Goal: Share content: Share content

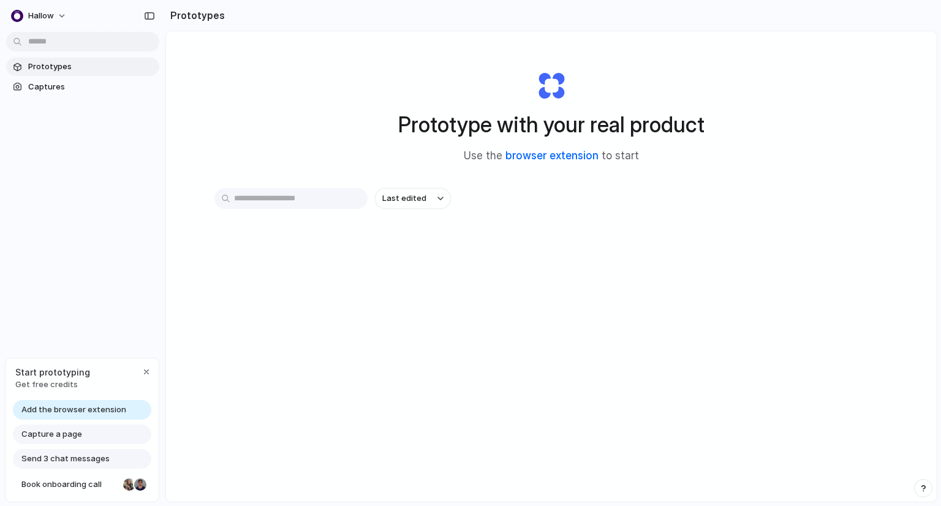
click at [542, 153] on link "browser extension" at bounding box center [551, 155] width 93 height 12
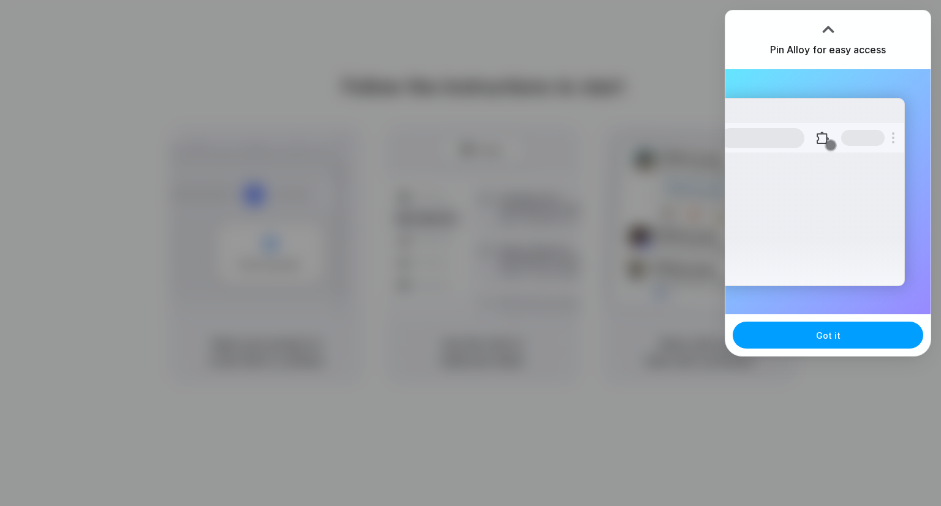
click at [812, 333] on button "Got it" at bounding box center [828, 335] width 191 height 27
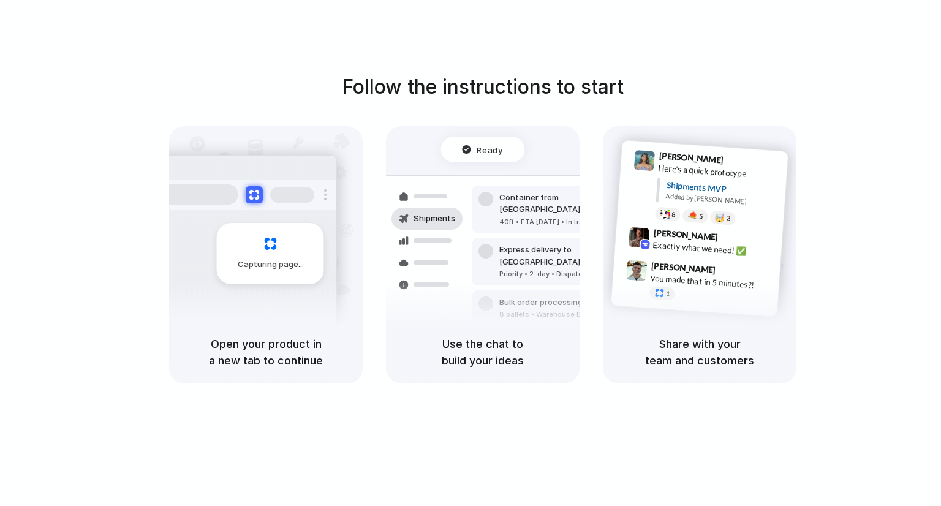
click at [905, 77] on div "Follow the instructions to start Capturing page Open your product in a new tab …" at bounding box center [482, 227] width 941 height 311
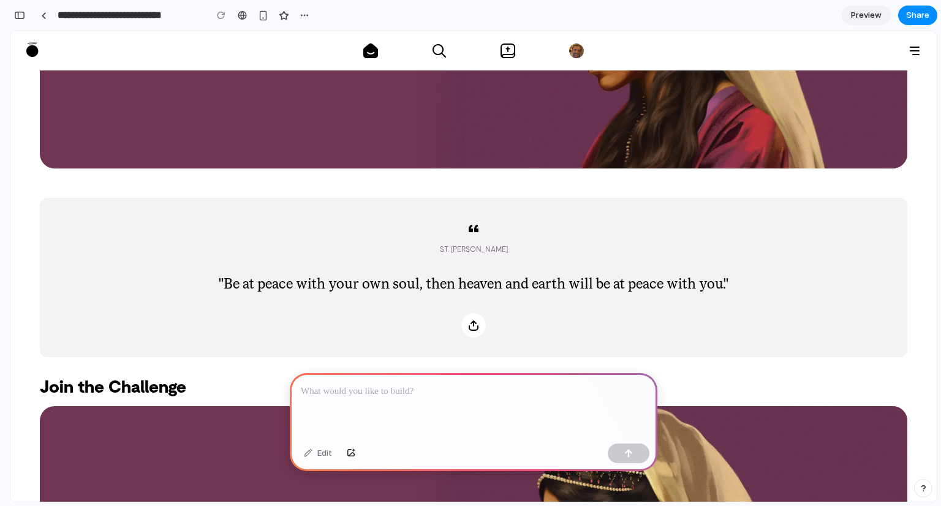
scroll to position [276, 0]
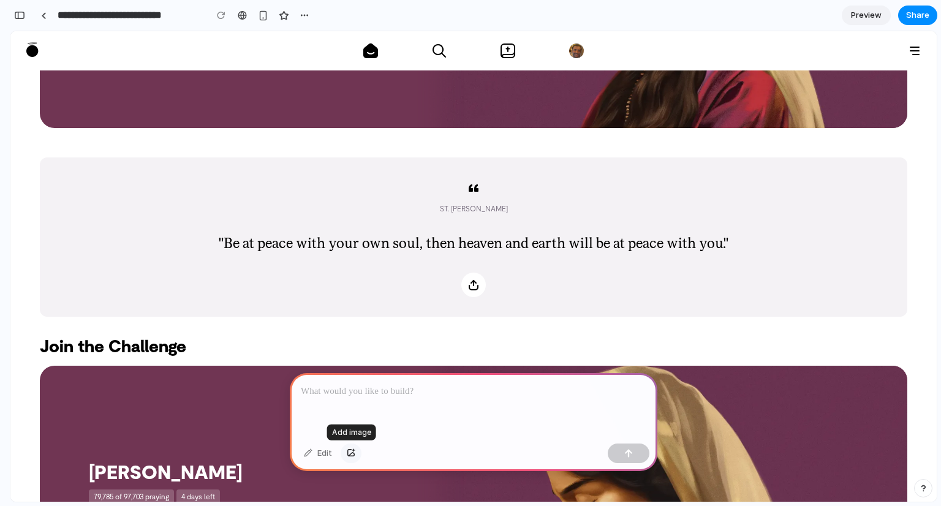
click at [352, 455] on div "button" at bounding box center [351, 453] width 9 height 7
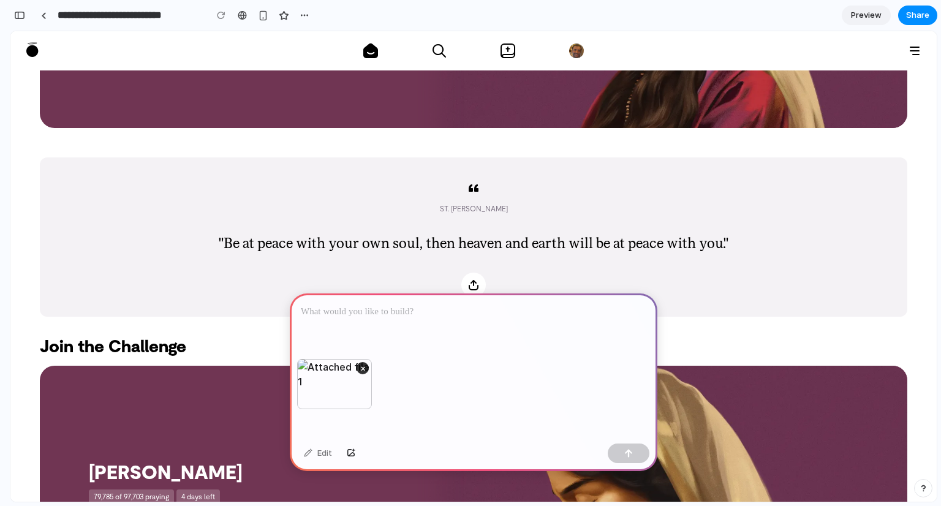
click at [370, 309] on p at bounding box center [474, 312] width 346 height 15
click at [350, 305] on p at bounding box center [474, 312] width 346 height 15
click at [352, 456] on div "button" at bounding box center [351, 453] width 9 height 7
click at [504, 324] on div "**********" at bounding box center [474, 326] width 368 height 66
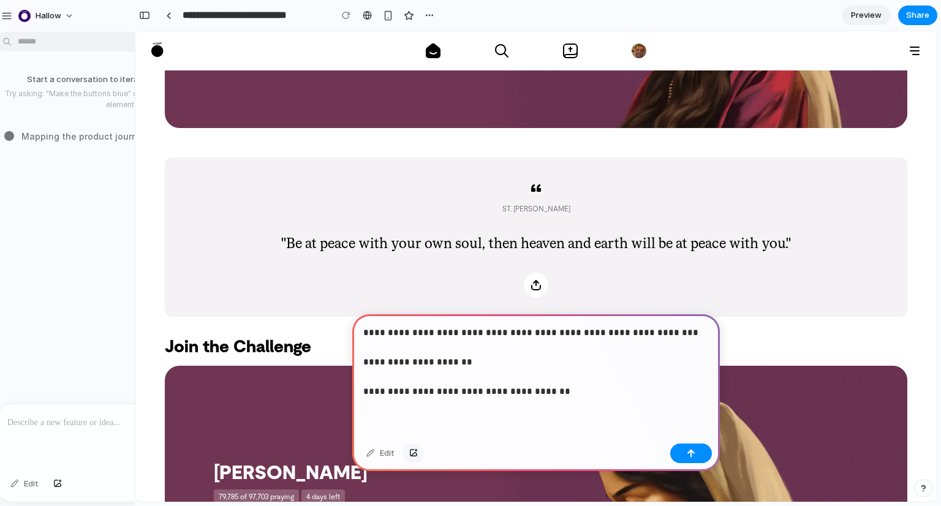
click at [412, 456] on div "button" at bounding box center [413, 453] width 9 height 7
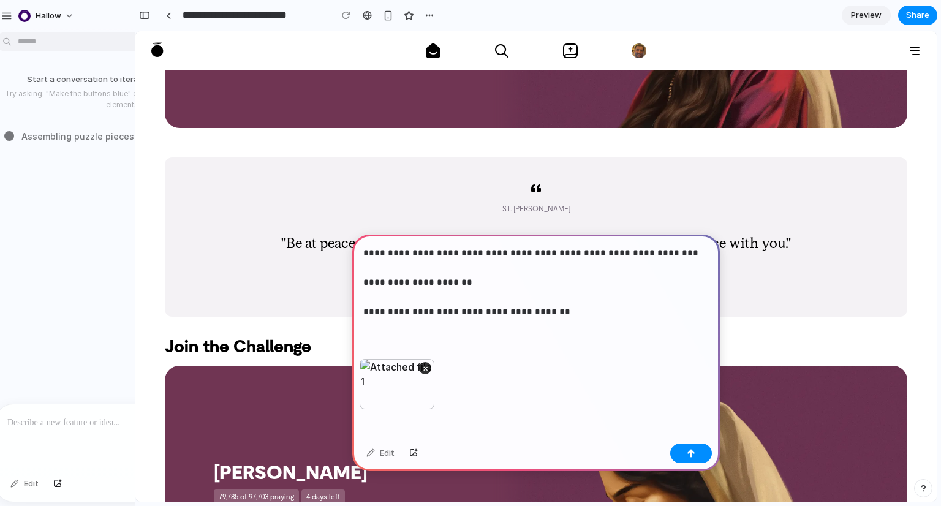
click at [556, 309] on p "**********" at bounding box center [533, 283] width 341 height 74
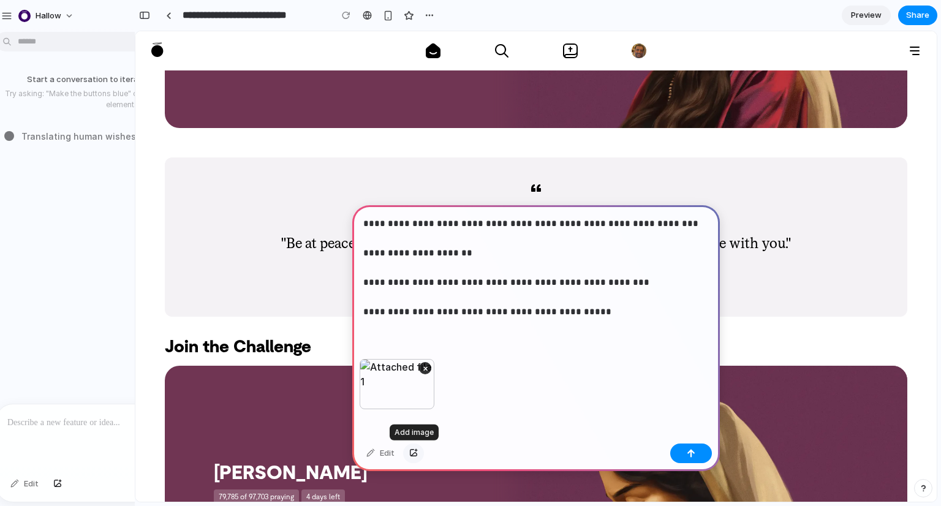
click at [414, 452] on div "button" at bounding box center [413, 453] width 9 height 7
click at [469, 385] on div "×" at bounding box center [476, 384] width 75 height 50
click at [703, 456] on div at bounding box center [691, 454] width 42 height 20
click at [503, 367] on button "×" at bounding box center [505, 368] width 12 height 12
click at [539, 342] on div "**********" at bounding box center [536, 282] width 368 height 154
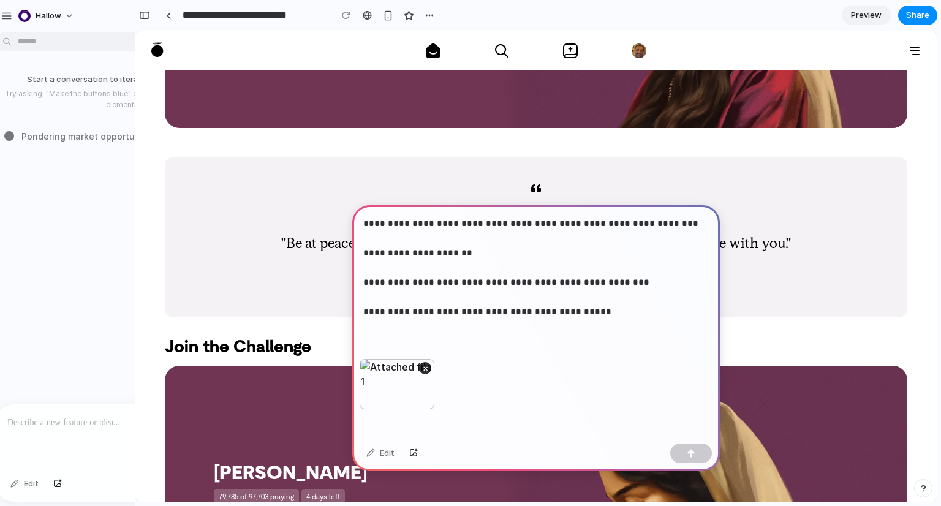
click at [573, 310] on p "**********" at bounding box center [533, 267] width 341 height 103
drag, startPoint x: 585, startPoint y: 314, endPoint x: 528, endPoint y: 315, distance: 57.0
click at [528, 315] on p "**********" at bounding box center [533, 267] width 341 height 103
click at [688, 452] on div "button" at bounding box center [691, 453] width 9 height 9
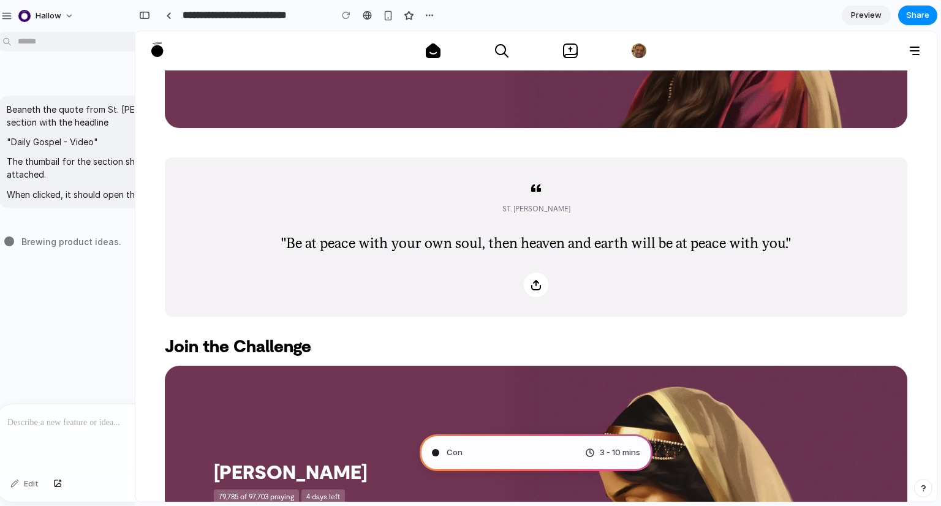
scroll to position [219, 0]
click at [47, 17] on span "Hallow" at bounding box center [49, 16] width 26 height 12
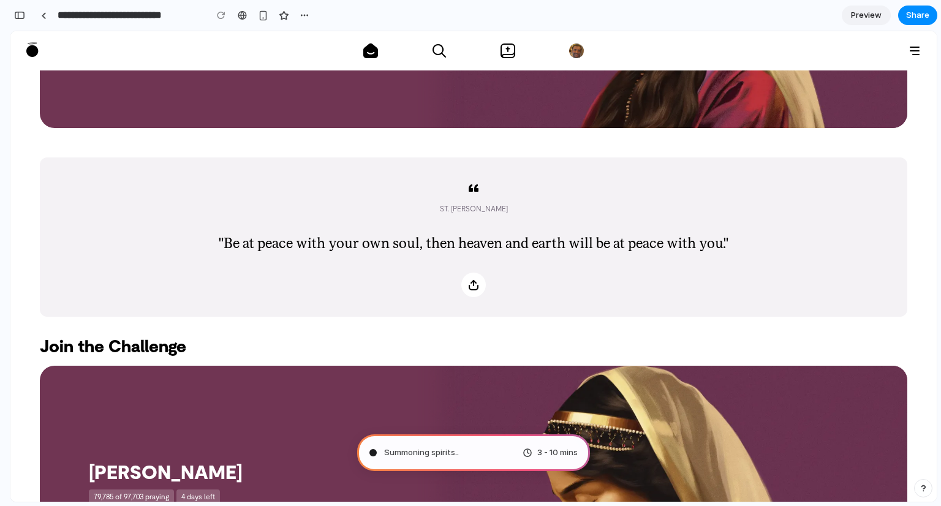
click at [45, 14] on div "Settings Invite members Change theme Sign out" at bounding box center [470, 253] width 941 height 506
click at [20, 14] on div "button" at bounding box center [19, 15] width 11 height 9
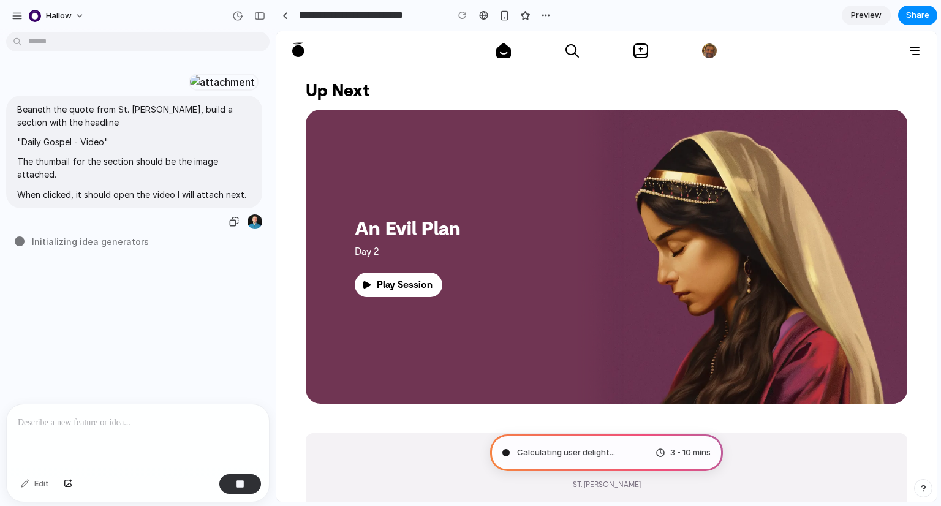
scroll to position [0, 0]
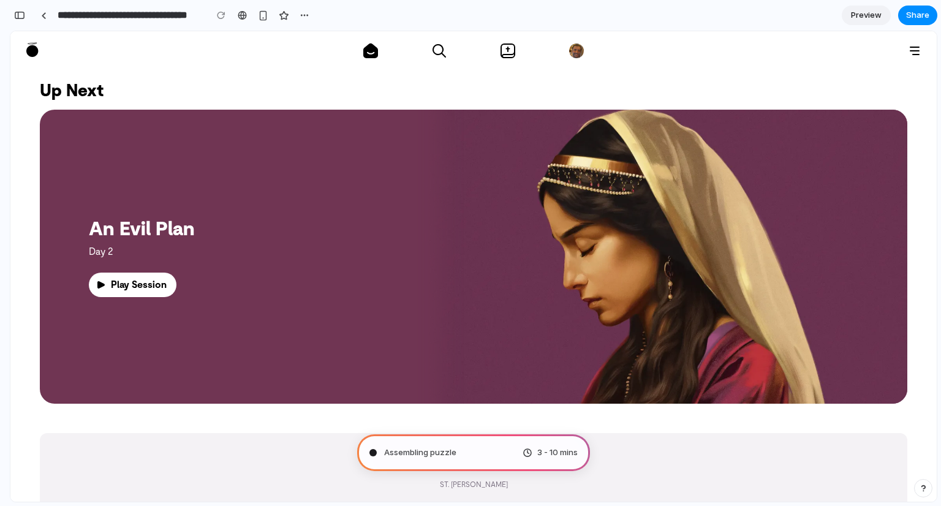
type input "**********"
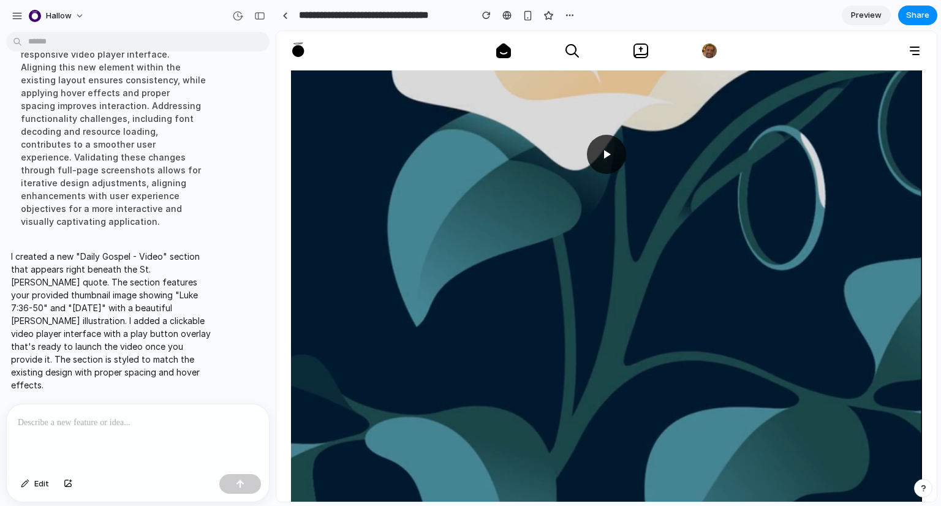
scroll to position [970, 0]
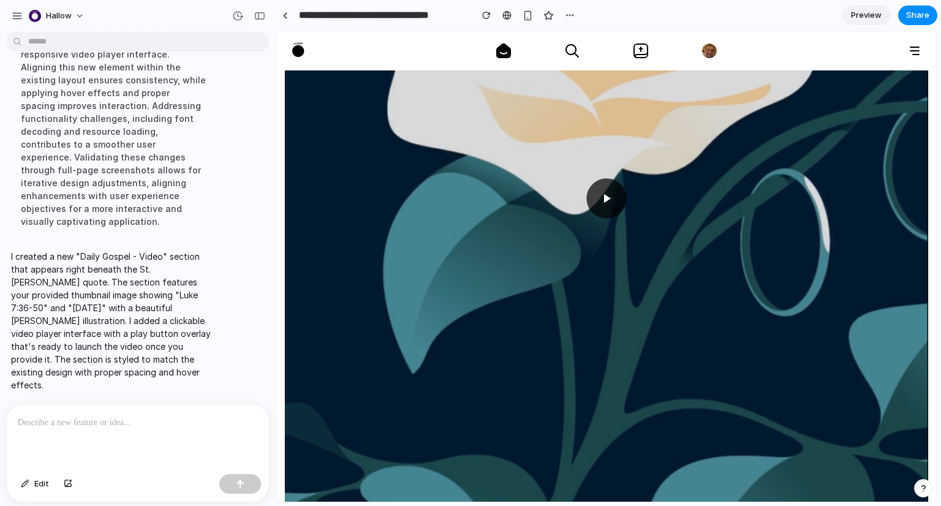
click at [601, 191] on icon at bounding box center [606, 198] width 15 height 15
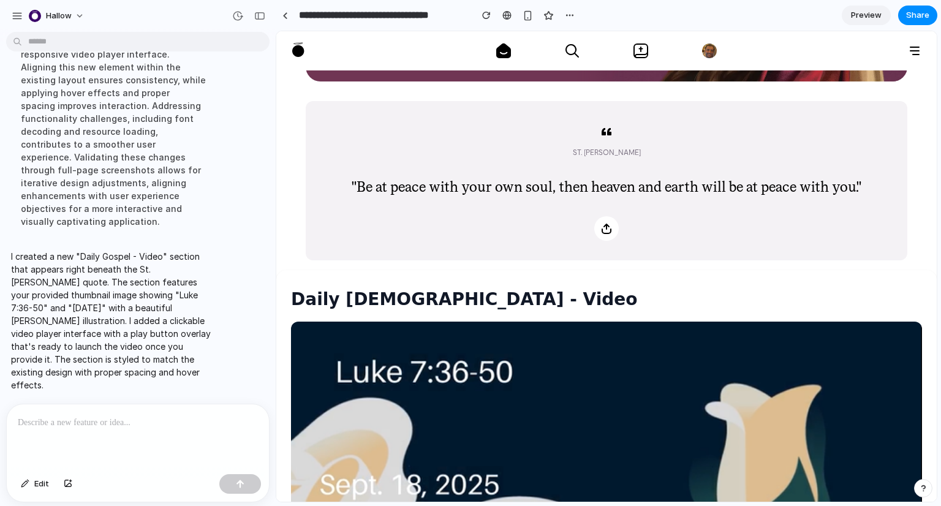
scroll to position [335, 0]
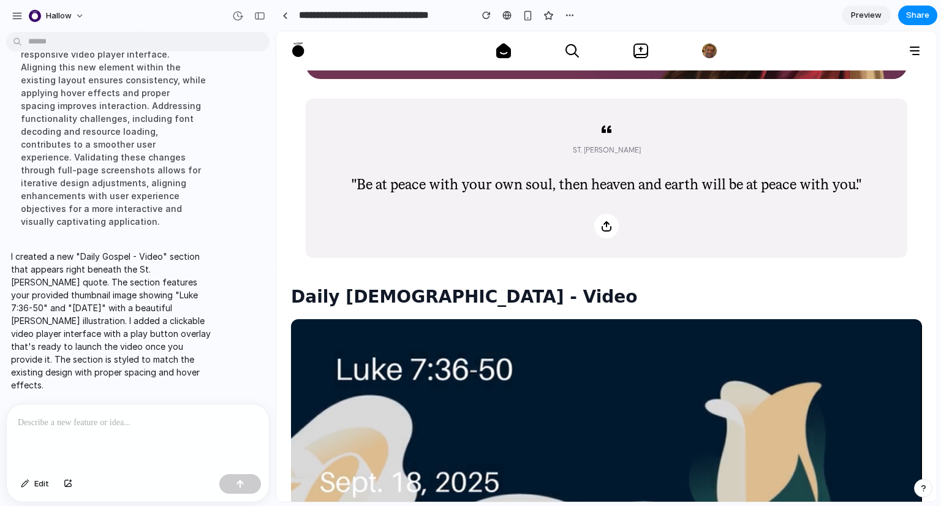
click at [157, 426] on div at bounding box center [138, 436] width 262 height 65
click at [196, 420] on p at bounding box center [138, 422] width 240 height 15
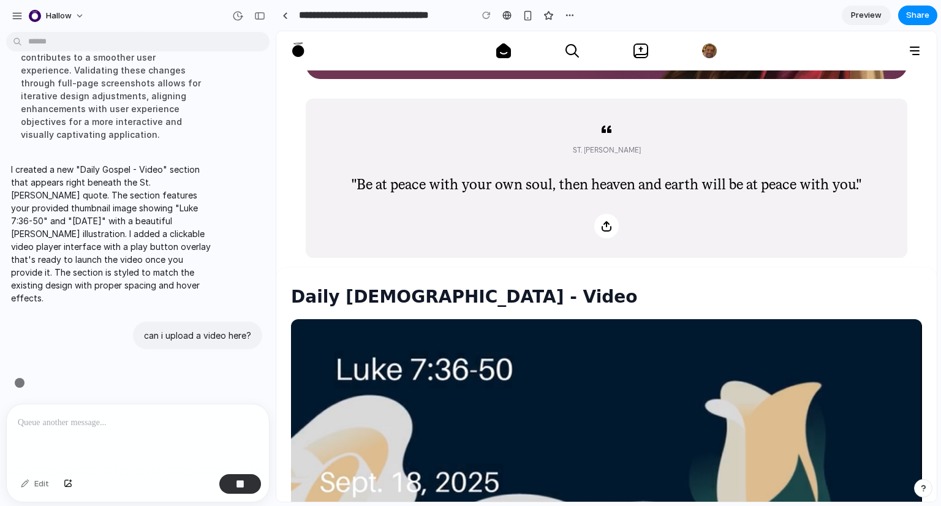
scroll to position [686, 0]
click at [66, 482] on div "button" at bounding box center [68, 483] width 9 height 7
click at [229, 483] on button "button" at bounding box center [240, 484] width 42 height 20
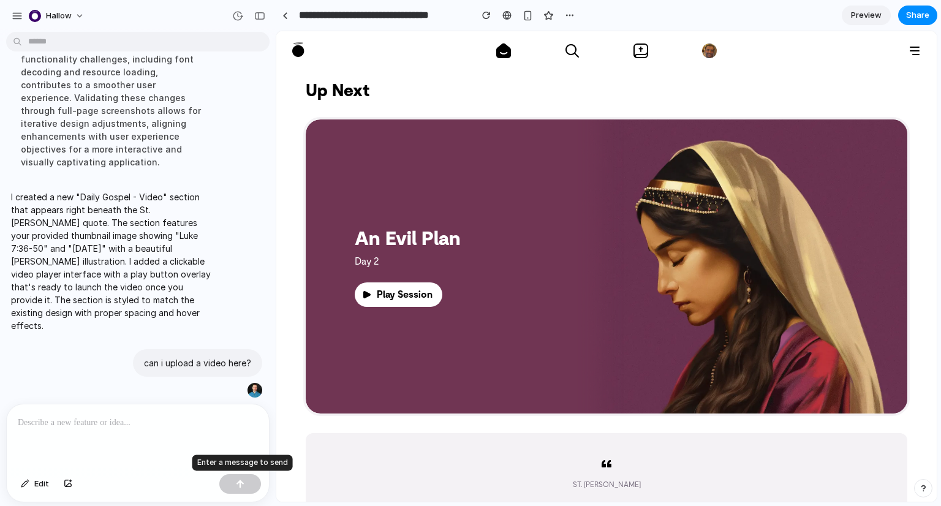
scroll to position [0, 0]
click at [116, 406] on div at bounding box center [138, 436] width 262 height 65
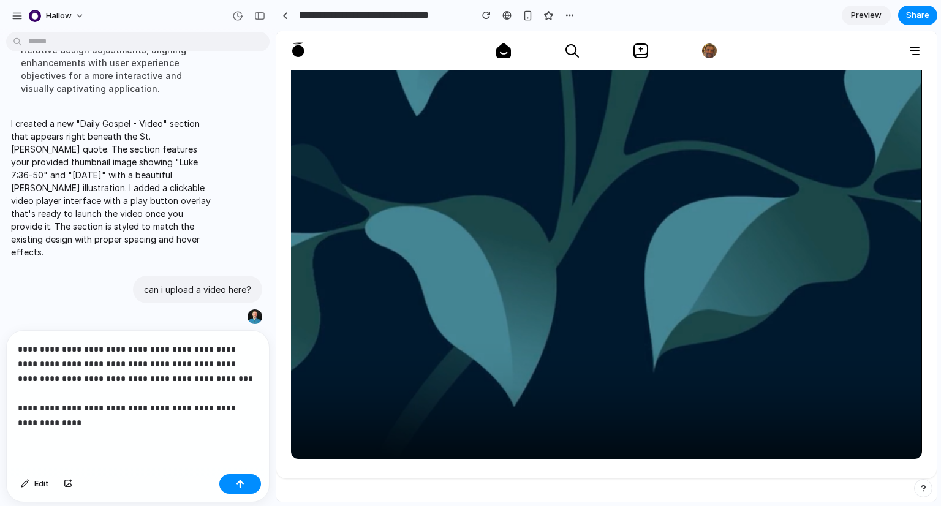
scroll to position [732, 0]
click at [243, 488] on div "button" at bounding box center [240, 484] width 9 height 9
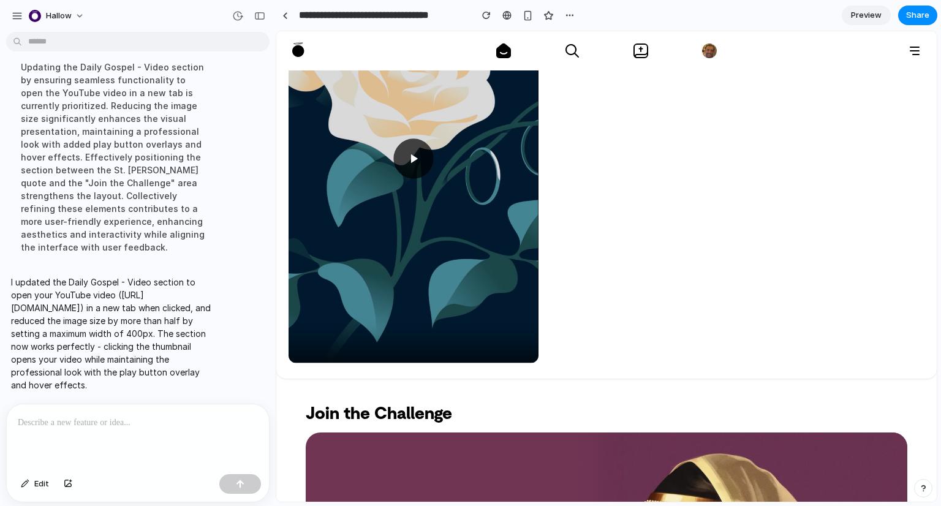
scroll to position [664, 0]
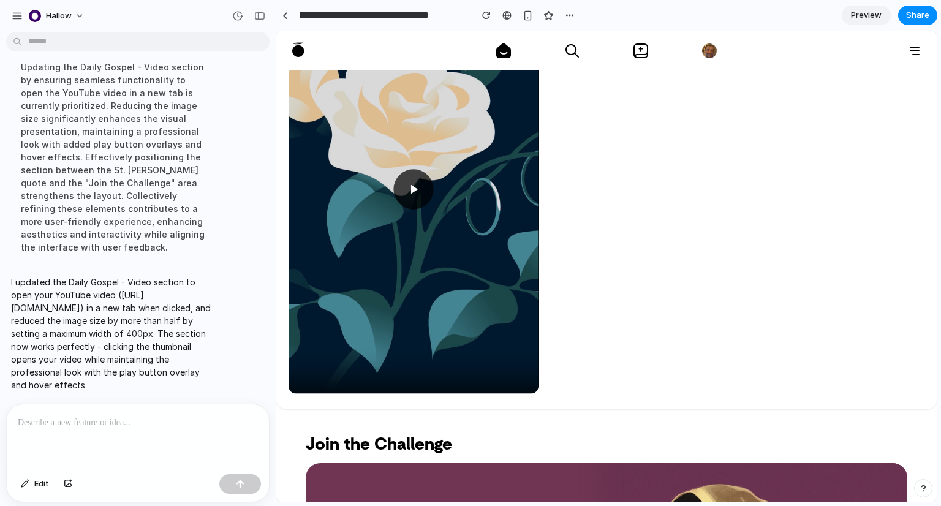
click at [418, 193] on icon at bounding box center [413, 189] width 15 height 15
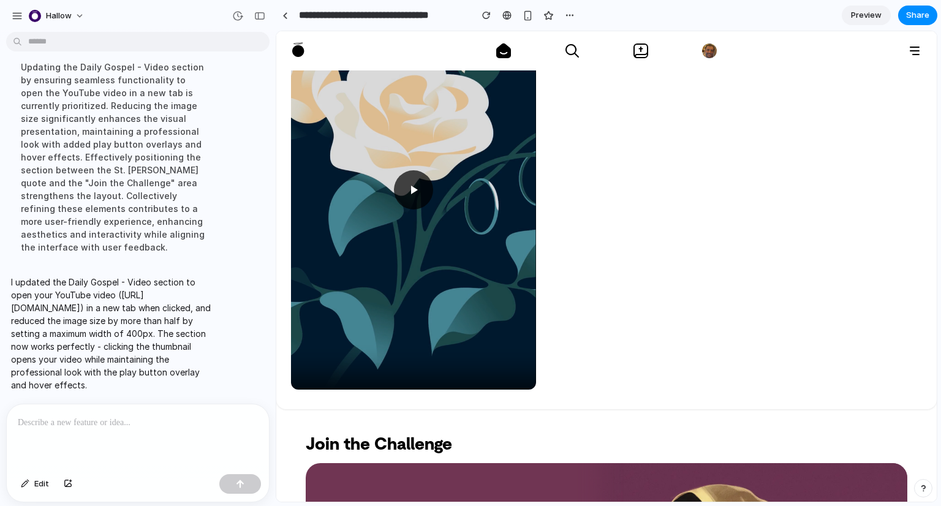
click at [162, 416] on p at bounding box center [135, 422] width 235 height 15
click at [250, 415] on p "**********" at bounding box center [135, 422] width 235 height 15
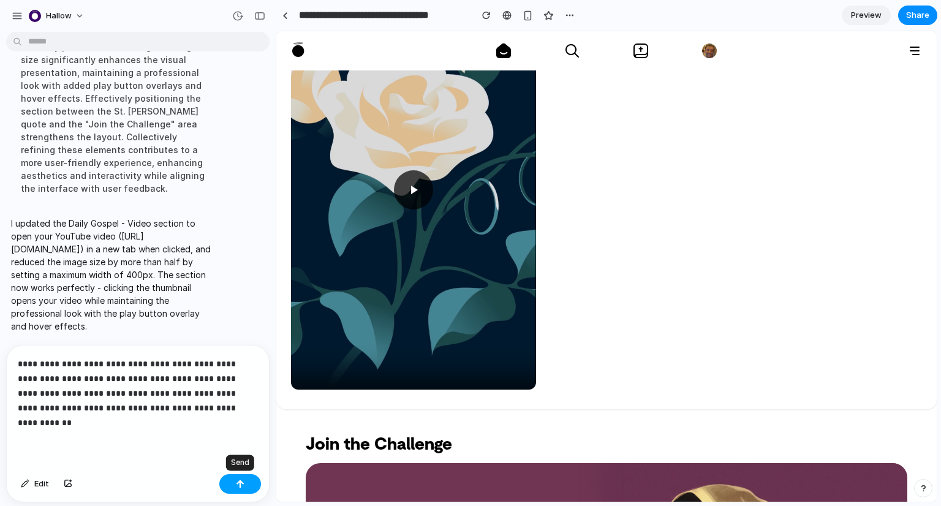
click at [243, 480] on div "button" at bounding box center [240, 484] width 9 height 9
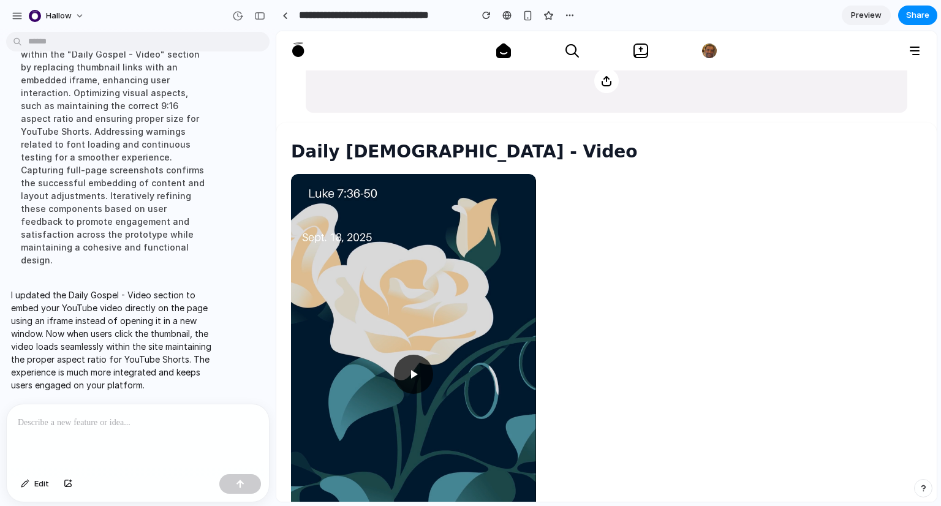
scroll to position [588, 0]
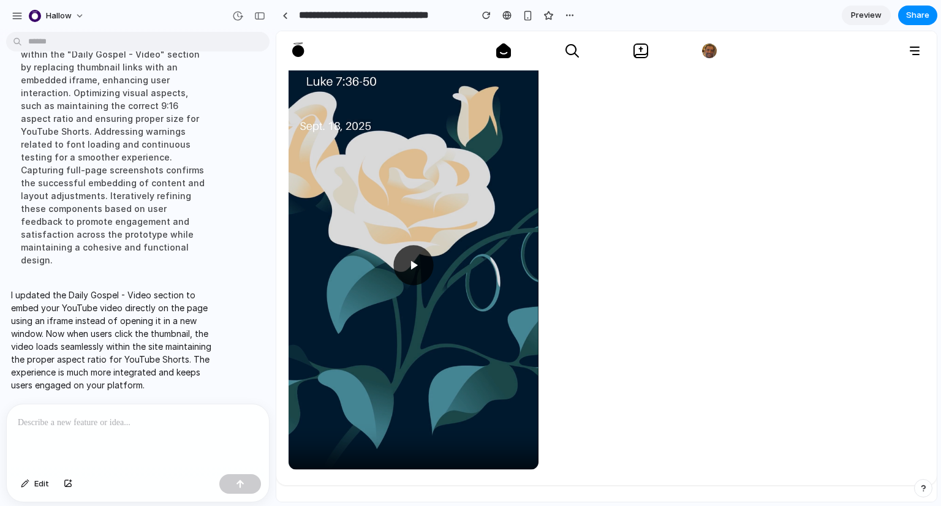
click at [420, 265] on icon at bounding box center [413, 265] width 15 height 15
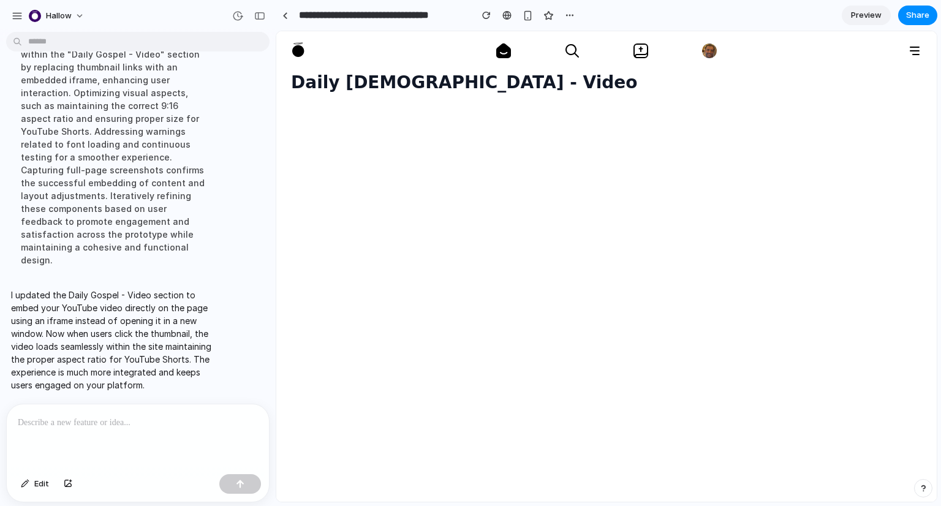
scroll to position [549, 0]
click at [625, 156] on div "Daily [DEMOGRAPHIC_DATA] - Video" at bounding box center [606, 306] width 660 height 507
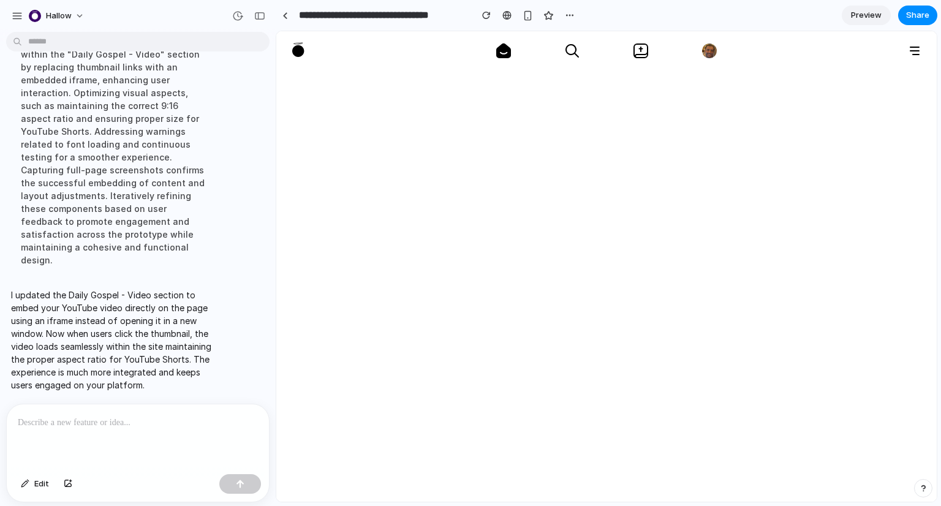
scroll to position [576, 0]
click at [928, 9] on span "Share" at bounding box center [917, 15] width 23 height 12
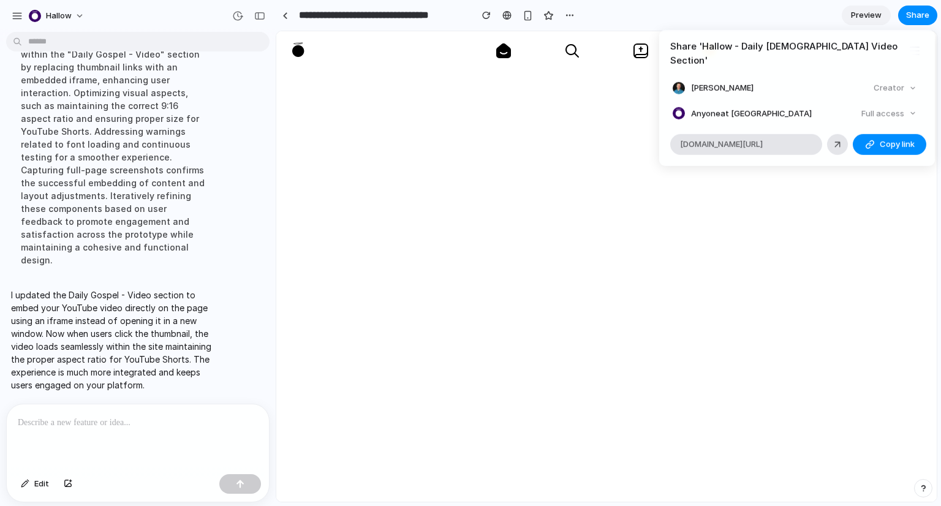
click at [900, 105] on div "Full access" at bounding box center [889, 113] width 65 height 17
click at [885, 138] on span "Copy link" at bounding box center [897, 144] width 35 height 12
click at [900, 105] on div "Full access" at bounding box center [889, 113] width 65 height 17
click at [909, 105] on div "Full access" at bounding box center [889, 113] width 65 height 17
